Goal: Task Accomplishment & Management: Use online tool/utility

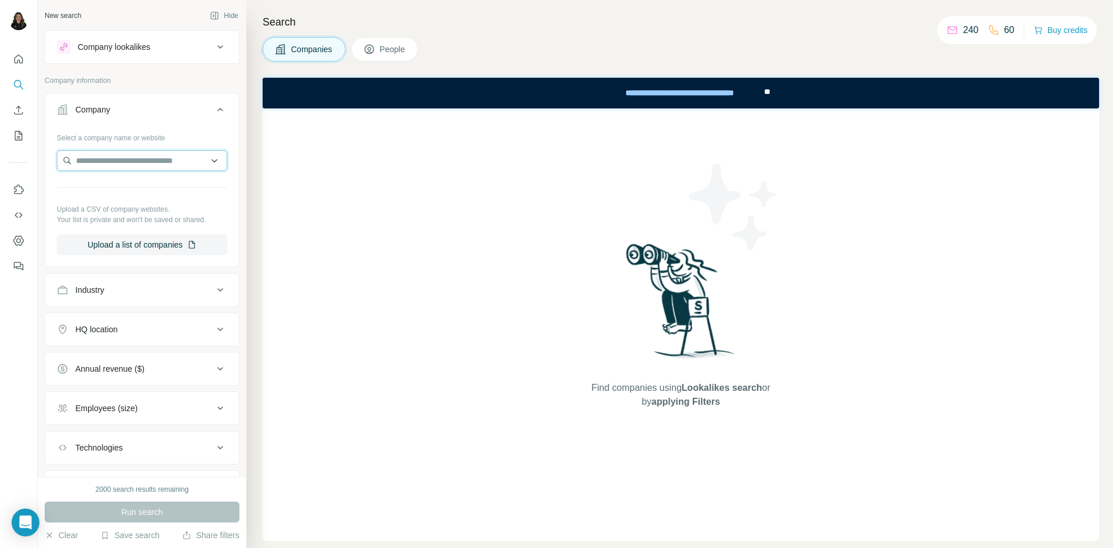
click at [149, 159] on input "text" at bounding box center [142, 160] width 170 height 21
click at [438, 250] on div "Find companies using Lookalikes search or by applying Filters" at bounding box center [681, 324] width 837 height 433
click at [146, 161] on input "text" at bounding box center [142, 160] width 170 height 21
click at [380, 224] on div "Find companies using Lookalikes search or by applying Filters" at bounding box center [681, 324] width 837 height 433
click at [120, 159] on input "text" at bounding box center [142, 160] width 170 height 21
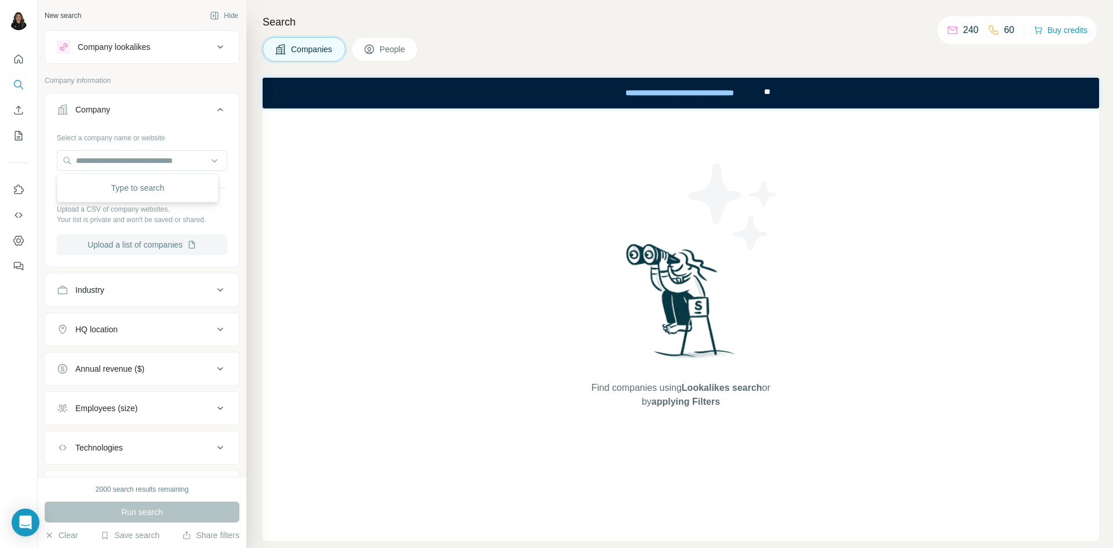
click at [141, 236] on button "Upload a list of companies" at bounding box center [142, 244] width 170 height 21
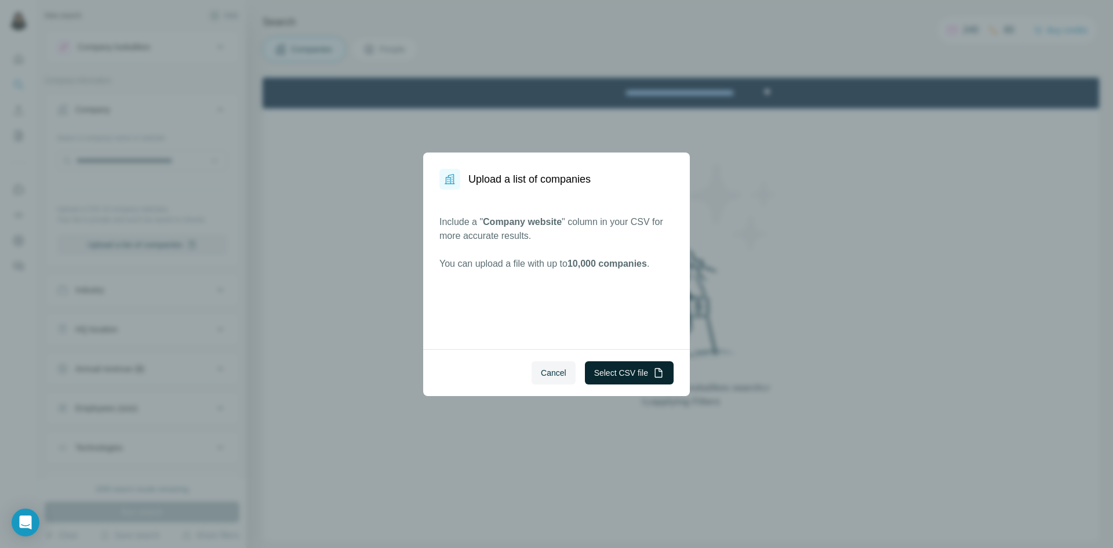
click at [637, 365] on button "Select CSV file" at bounding box center [629, 372] width 89 height 23
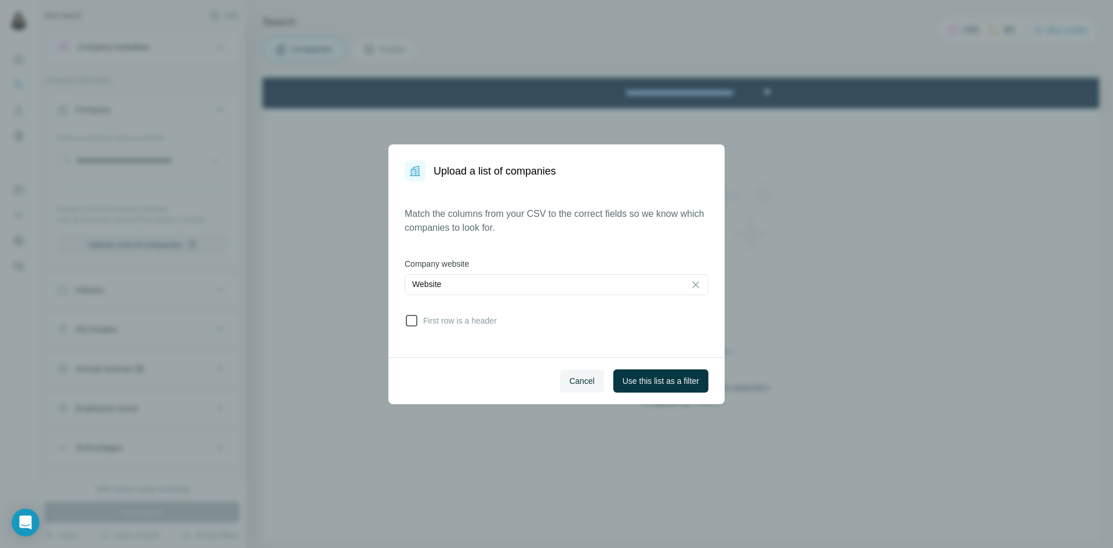
click at [467, 321] on span "First row is a header" at bounding box center [458, 321] width 78 height 12
click at [651, 378] on span "Use this list as a filter" at bounding box center [661, 381] width 77 height 12
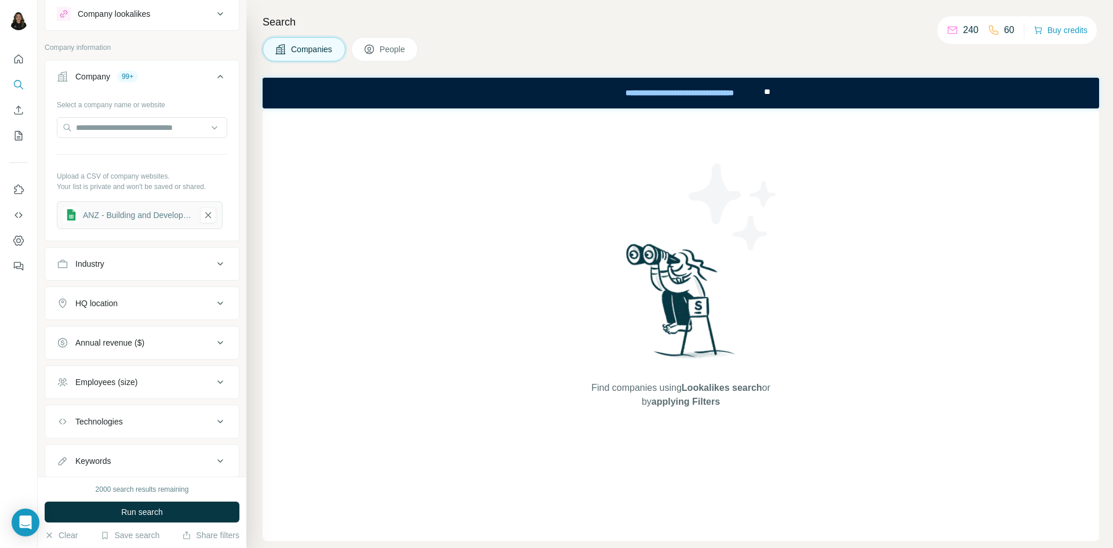
scroll to position [67, 0]
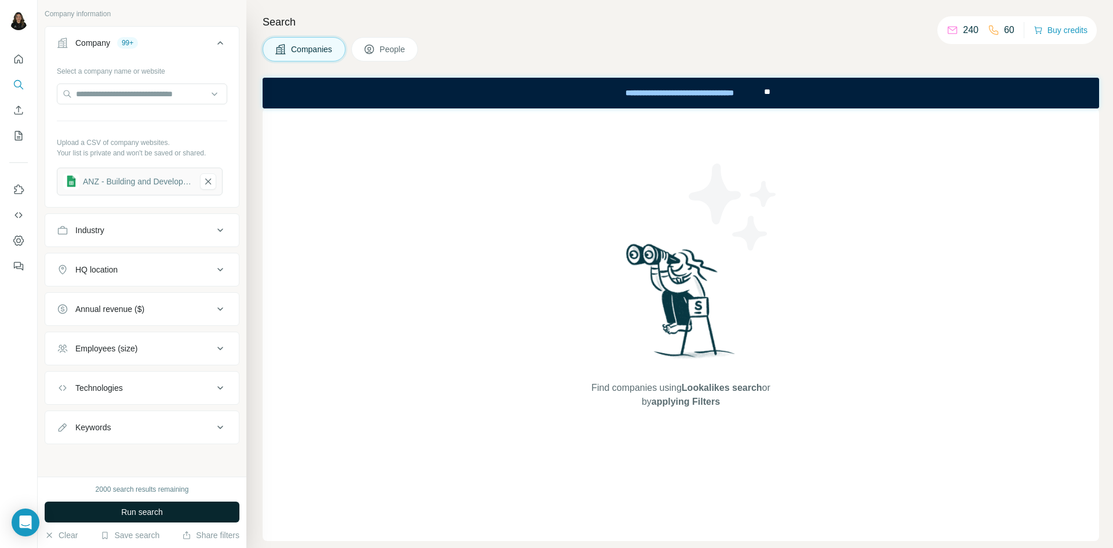
click at [157, 508] on span "Run search" at bounding box center [142, 512] width 42 height 12
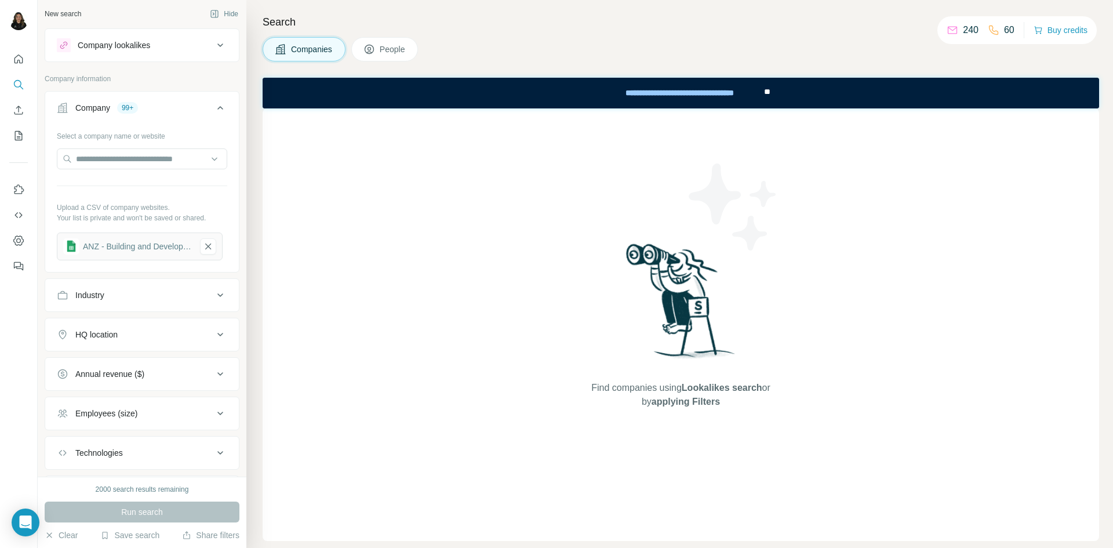
scroll to position [0, 0]
click at [395, 195] on div "Find companies using Lookalikes search or by applying Filters" at bounding box center [681, 324] width 837 height 433
click at [905, 226] on div "Find companies using Lookalikes search or by applying Filters" at bounding box center [681, 324] width 837 height 433
click at [635, 264] on img at bounding box center [681, 305] width 121 height 129
click at [206, 249] on icon "button" at bounding box center [208, 248] width 10 height 12
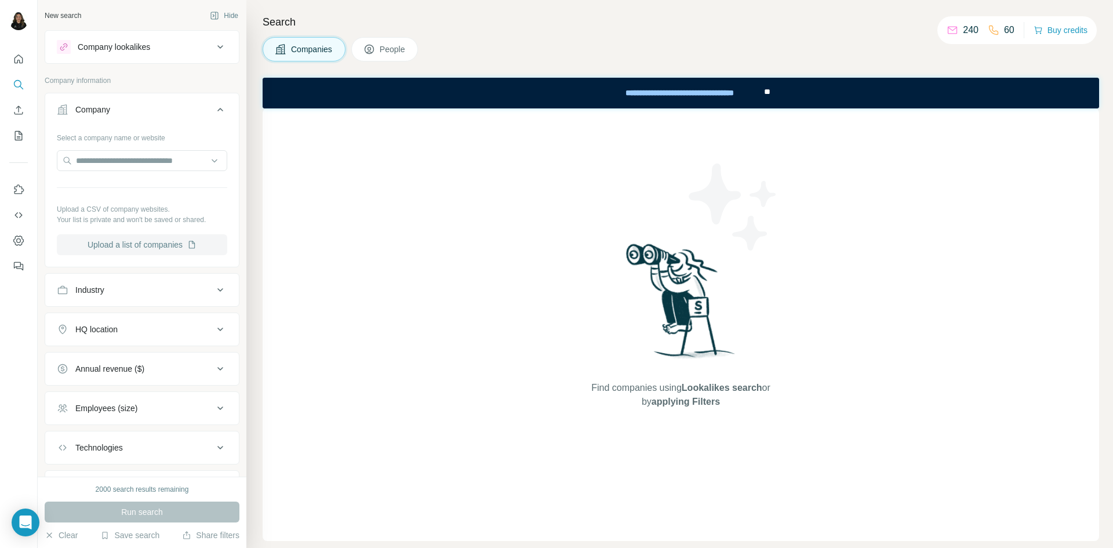
click at [139, 241] on button "Upload a list of companies" at bounding box center [142, 244] width 170 height 21
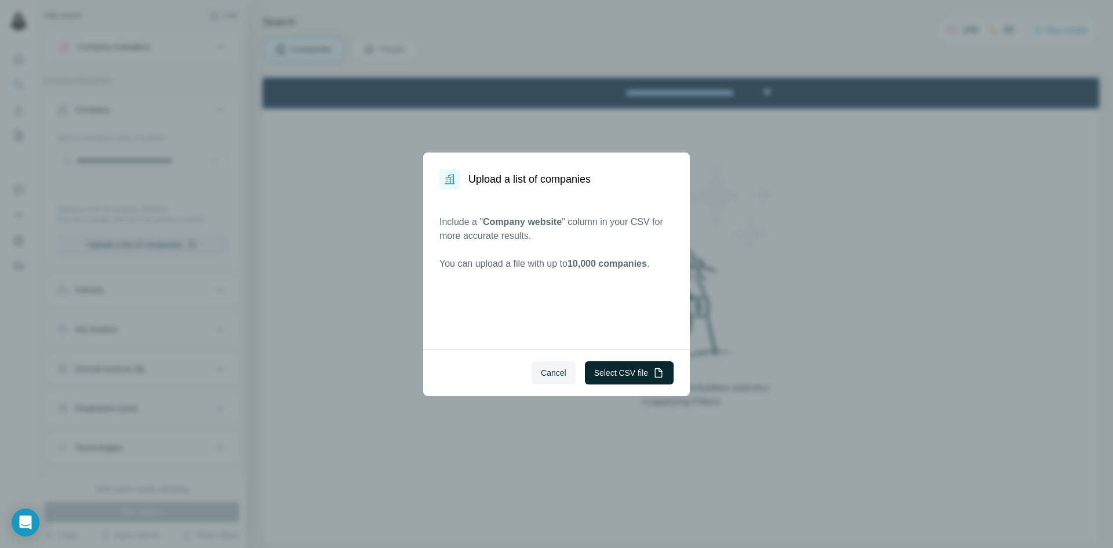
click at [611, 373] on button "Select CSV file" at bounding box center [629, 372] width 89 height 23
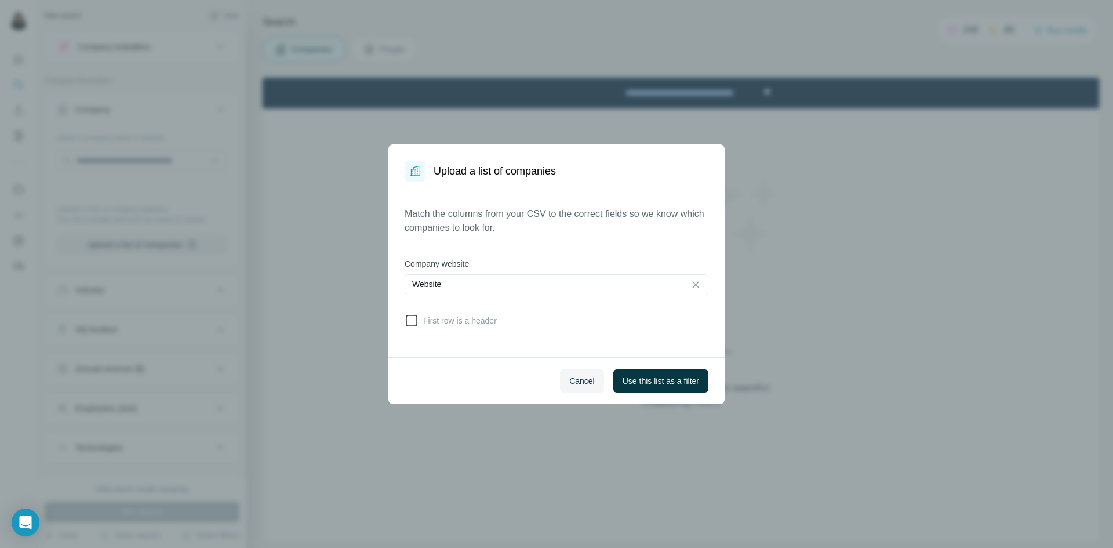
click at [442, 322] on span "First row is a header" at bounding box center [458, 321] width 78 height 12
click at [649, 380] on span "Use this list as a filter" at bounding box center [661, 381] width 77 height 12
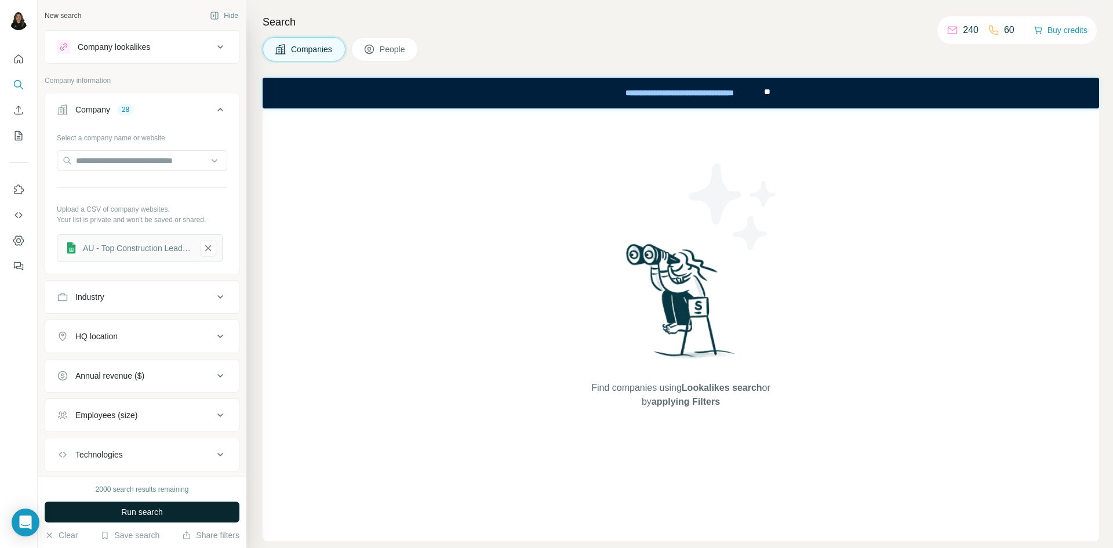
click at [147, 511] on span "Run search" at bounding box center [142, 512] width 42 height 12
